Goal: Information Seeking & Learning: Learn about a topic

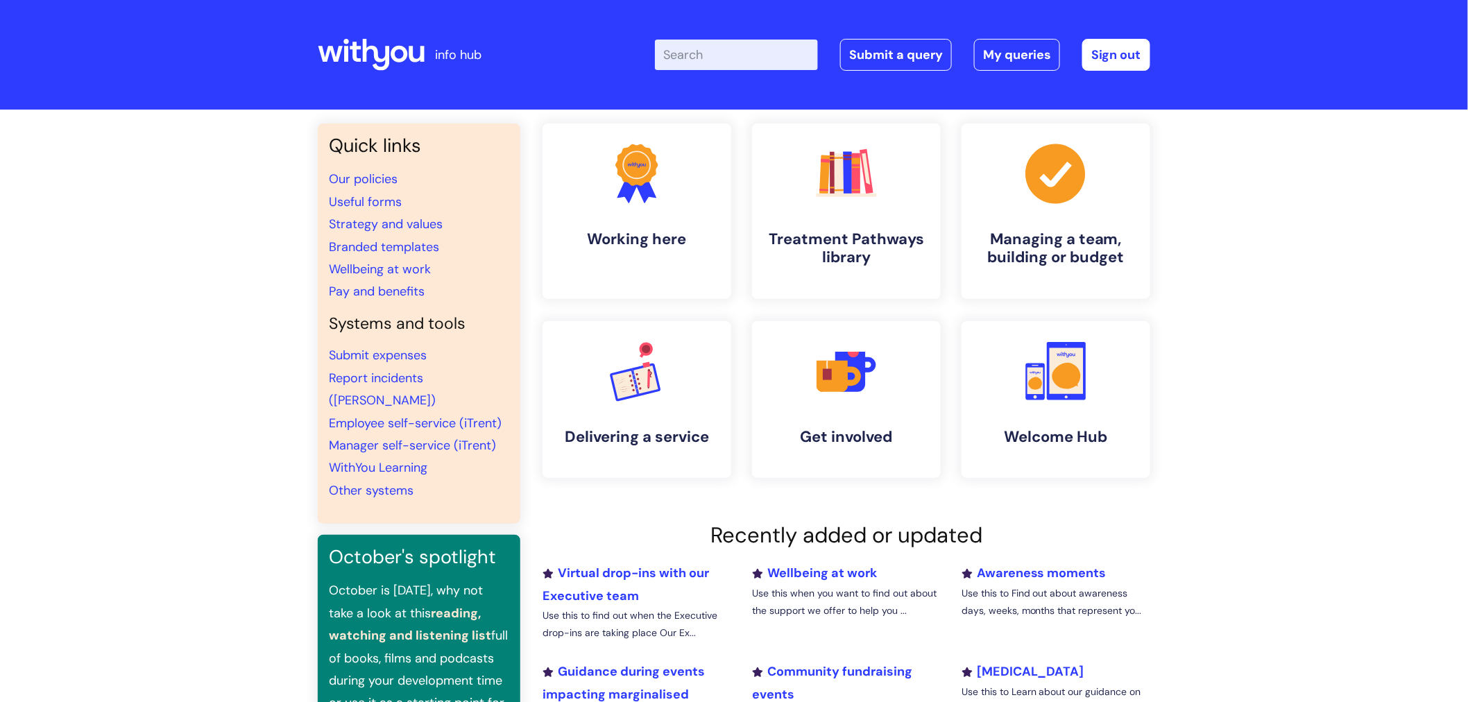
click at [726, 67] on input "Enter your search term here..." at bounding box center [736, 55] width 163 height 31
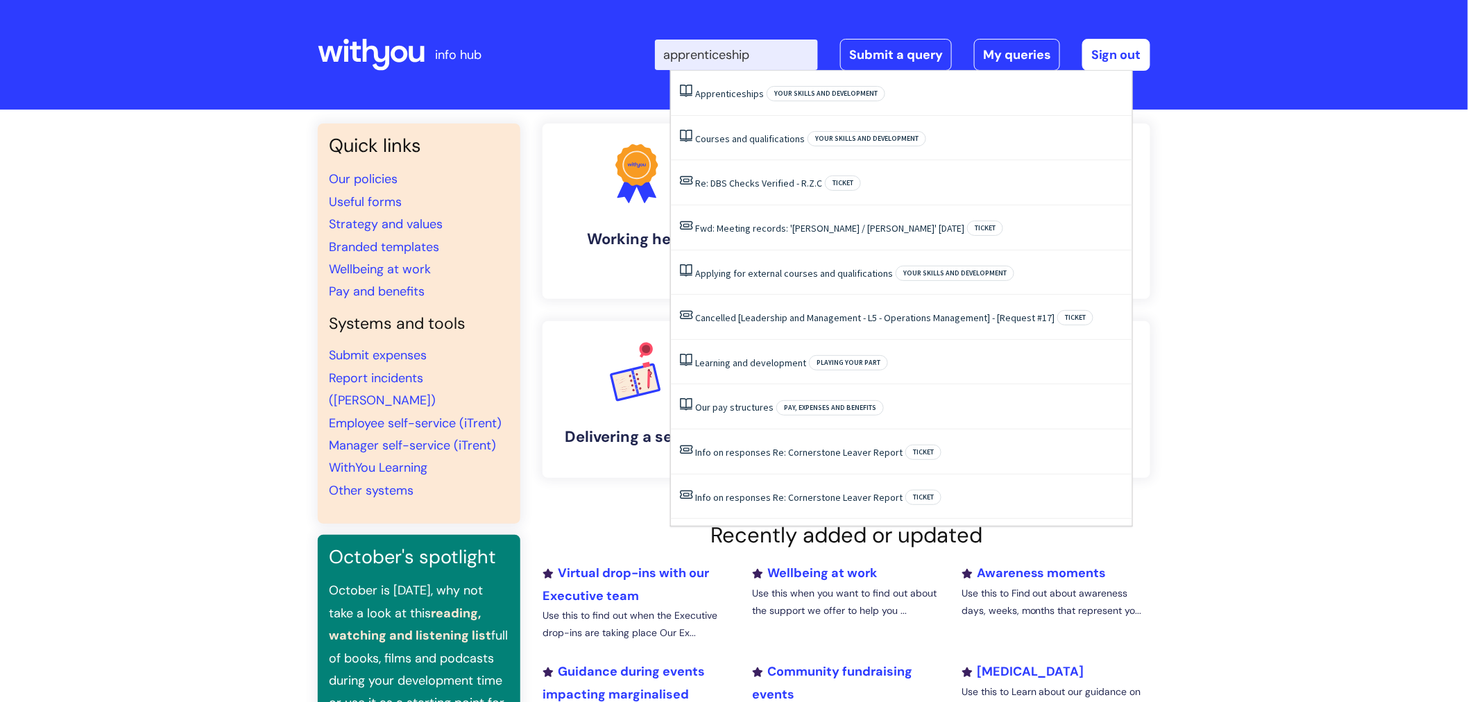
type input "apprenticeships"
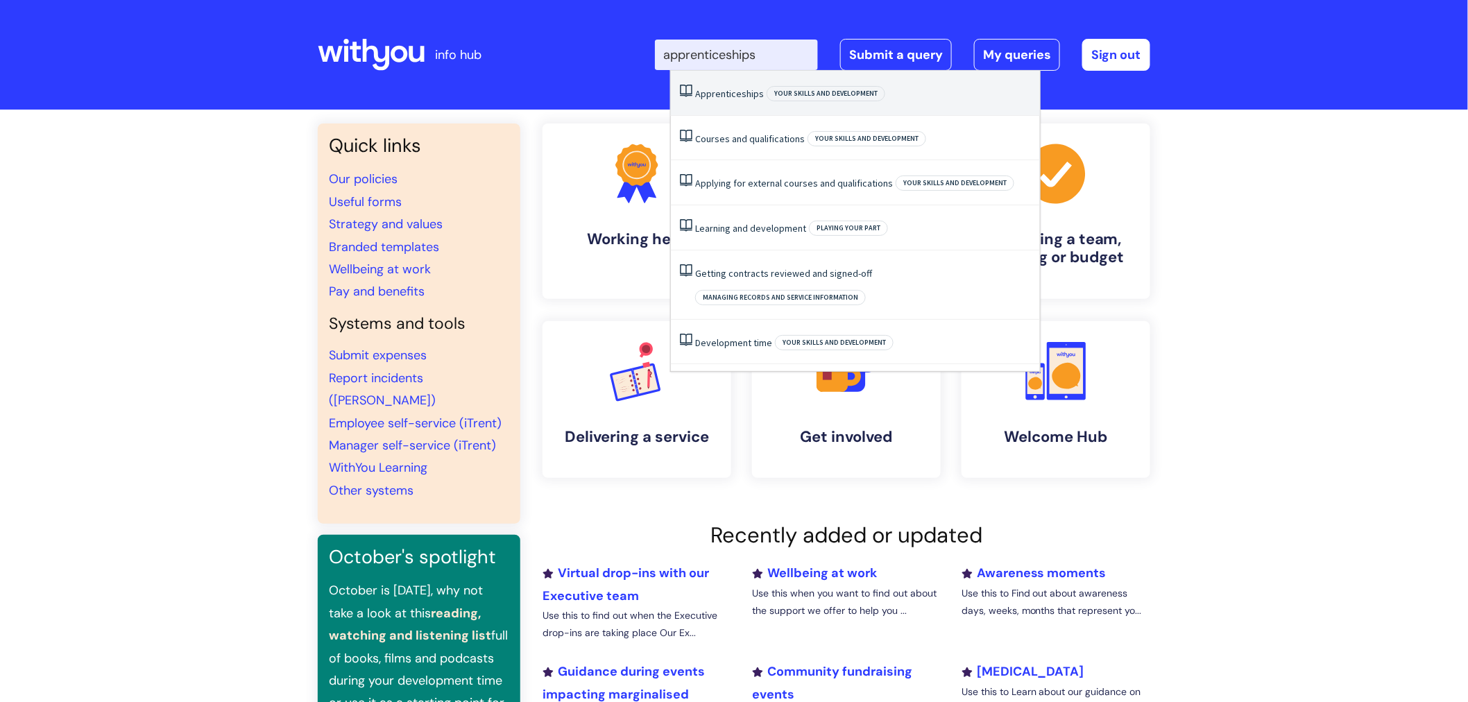
click at [744, 87] on span "Apprenticeships" at bounding box center [729, 93] width 69 height 12
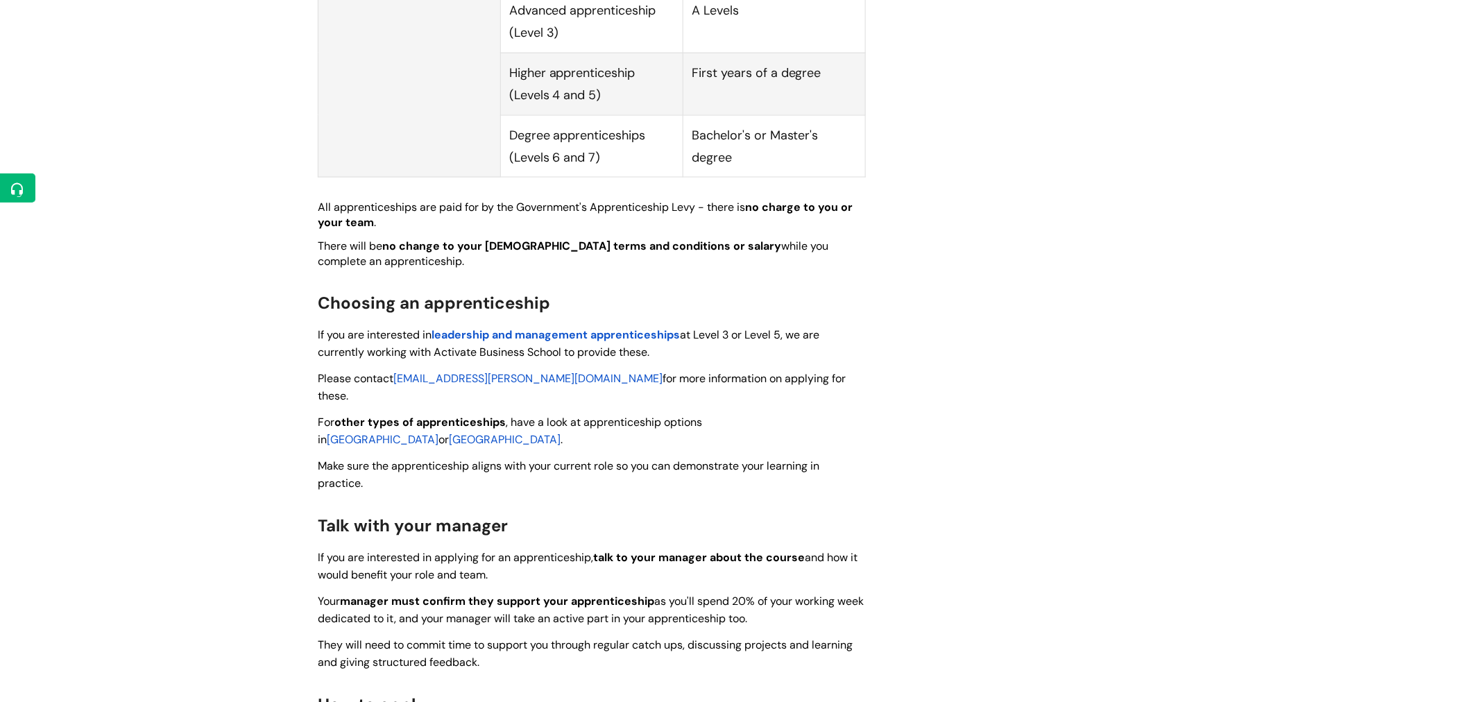
scroll to position [869, 0]
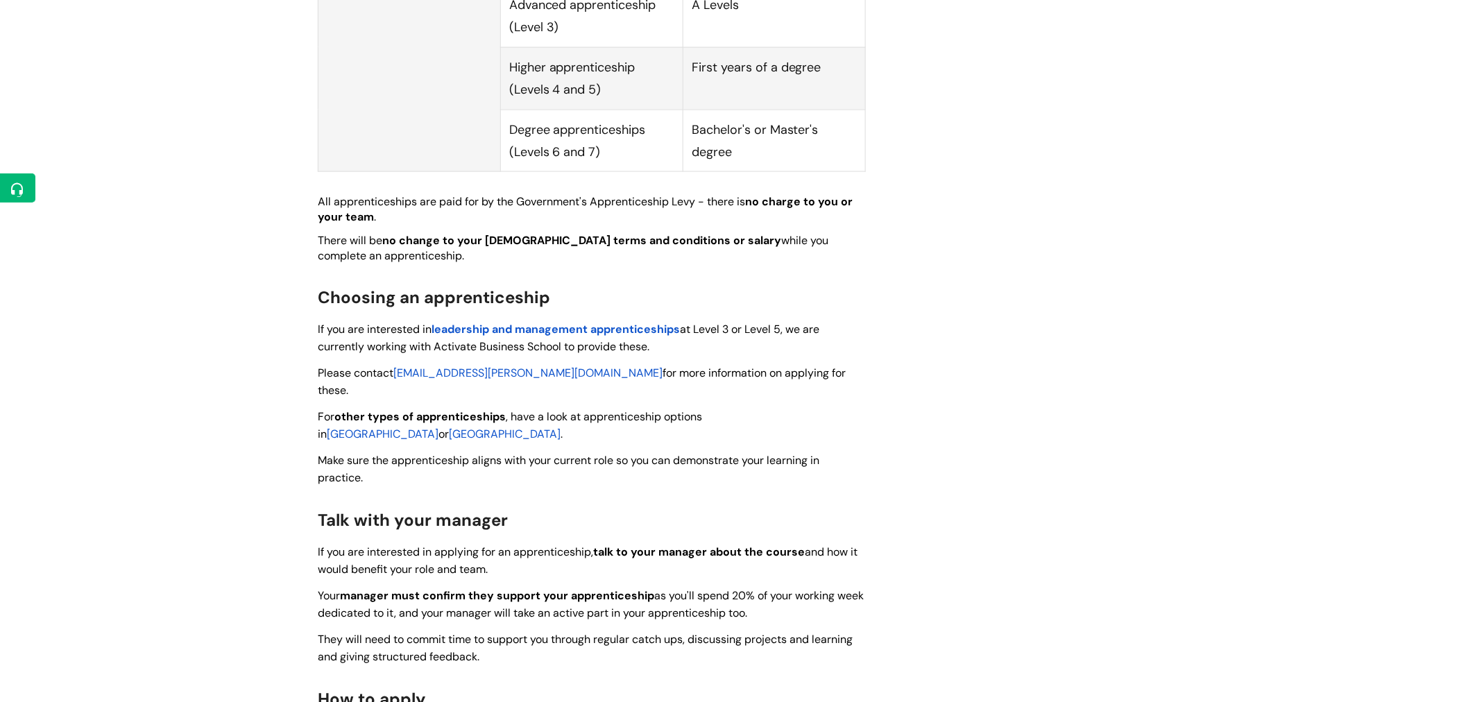
click at [561, 323] on span "leadership and management apprenticeships" at bounding box center [556, 330] width 248 height 15
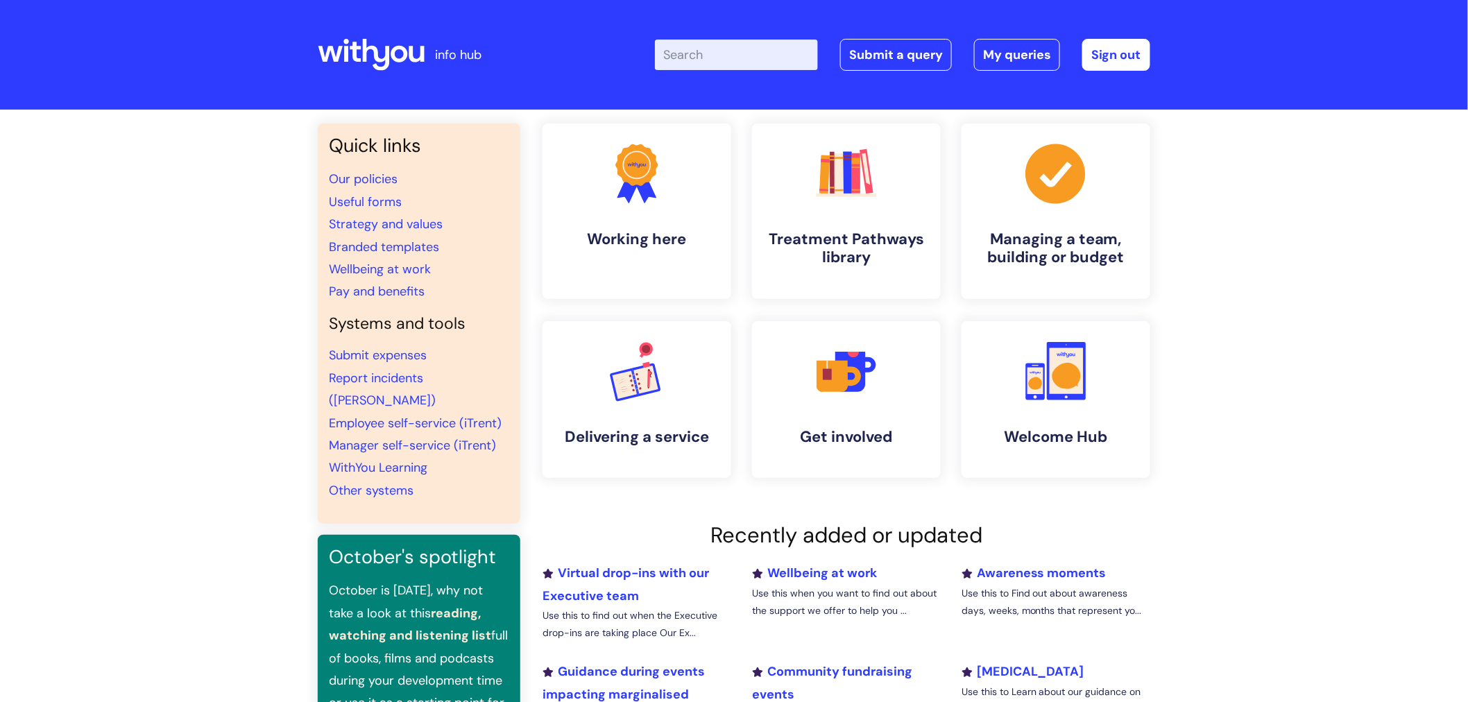
click at [715, 44] on input "Enter your search term here..." at bounding box center [736, 55] width 163 height 31
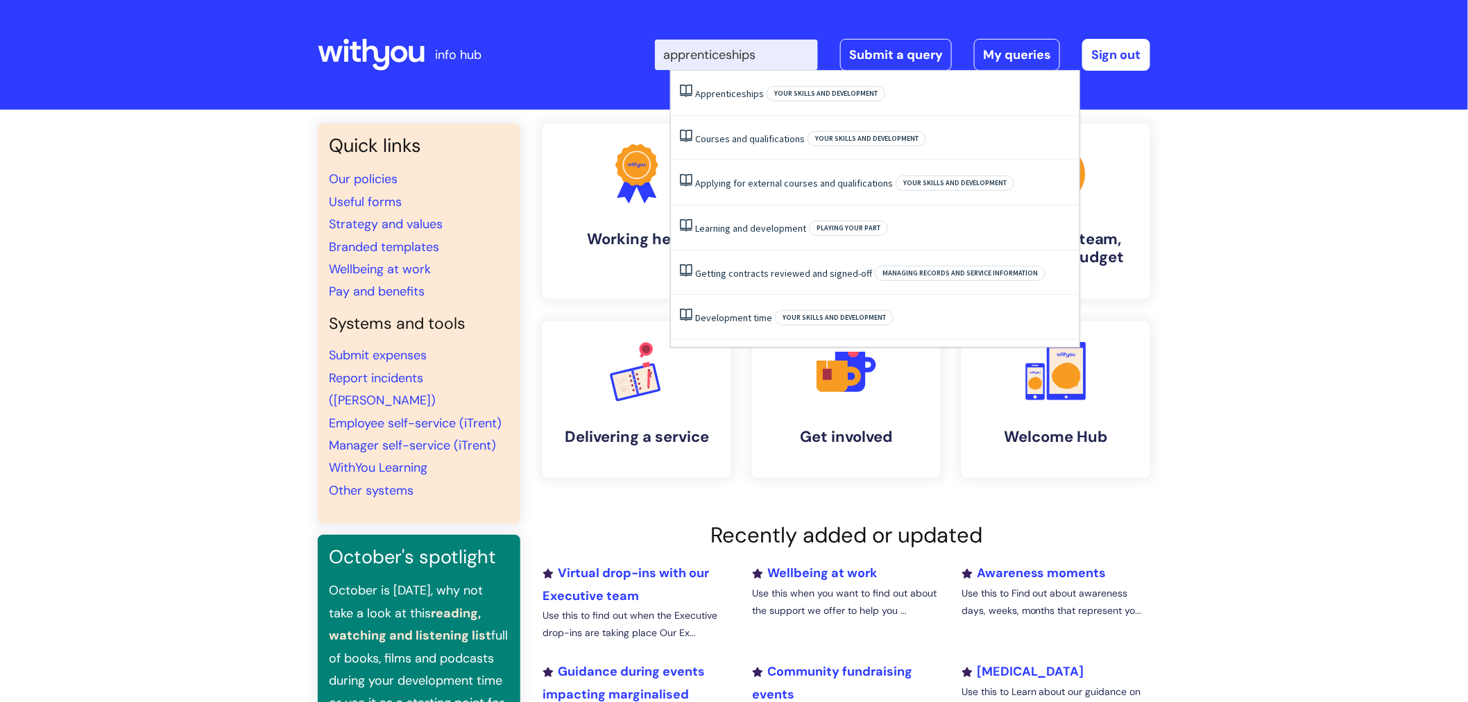
type input "apprenticeships"
click button "Search" at bounding box center [0, 0] width 0 height 0
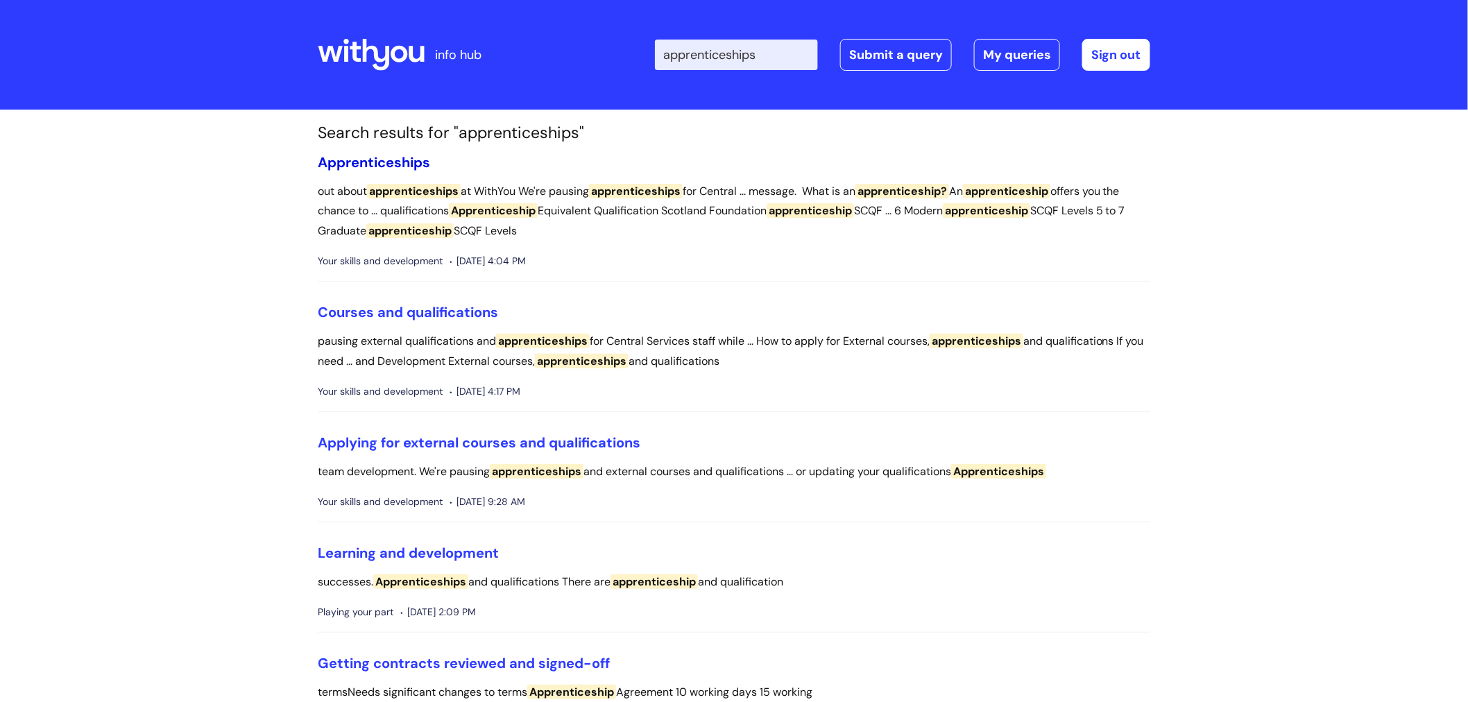
click at [406, 157] on span "Apprenticeships" at bounding box center [374, 162] width 112 height 18
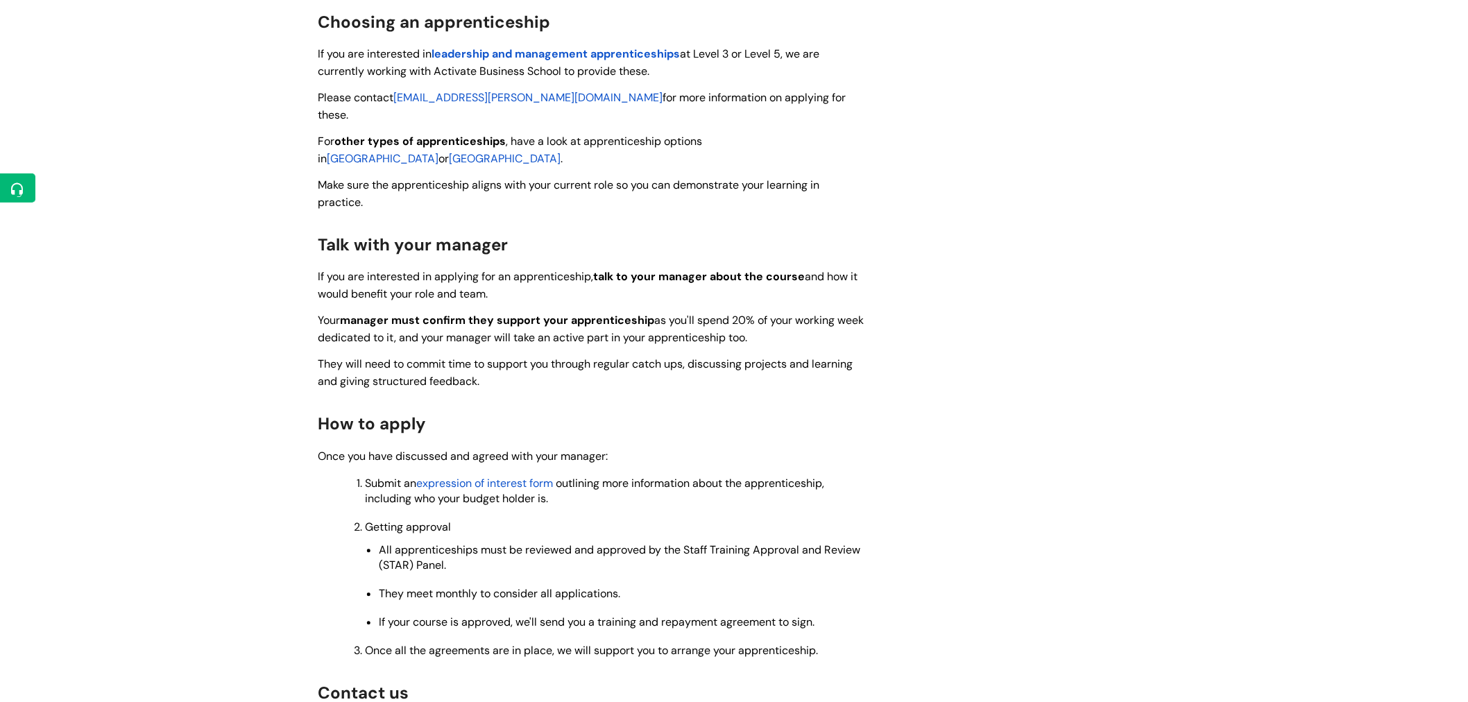
scroll to position [1148, 0]
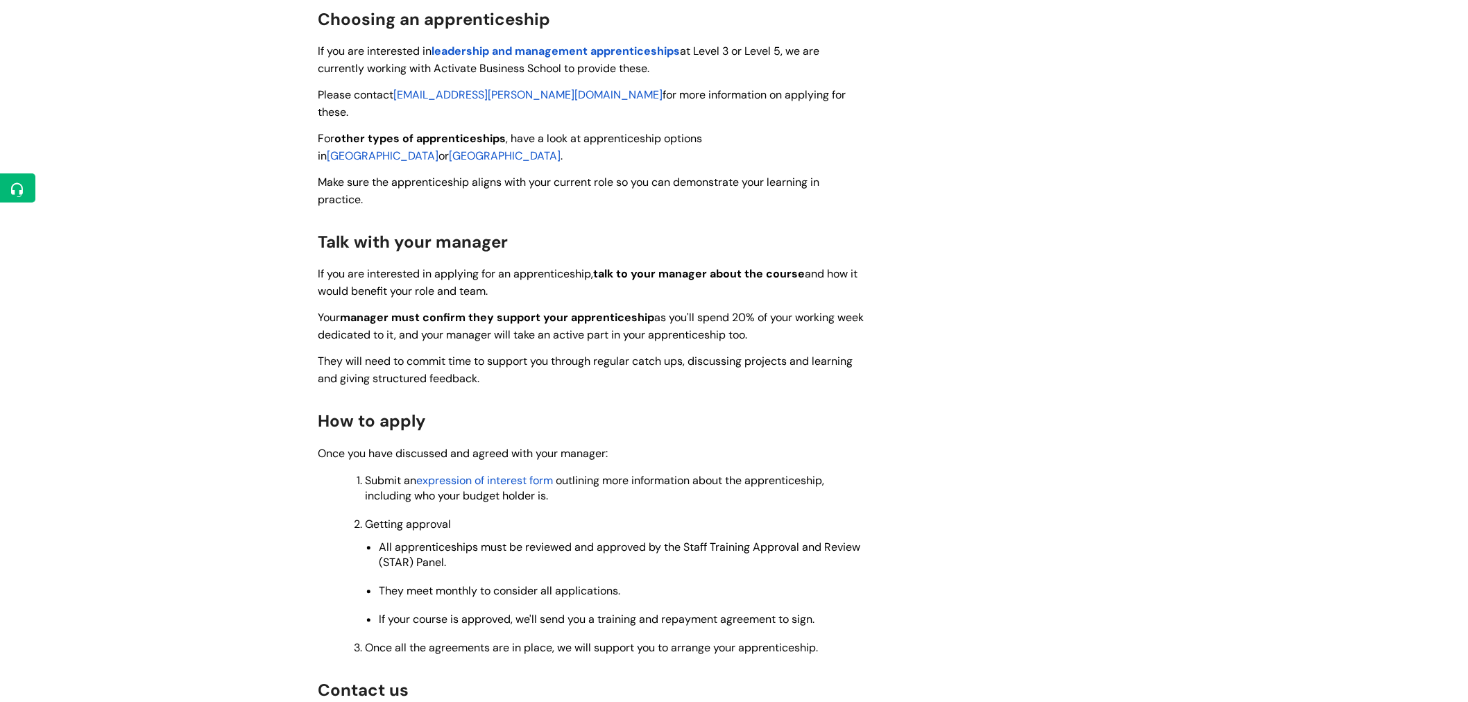
click at [541, 473] on span "expression of interest form" at bounding box center [484, 480] width 137 height 15
